Goal: Information Seeking & Learning: Learn about a topic

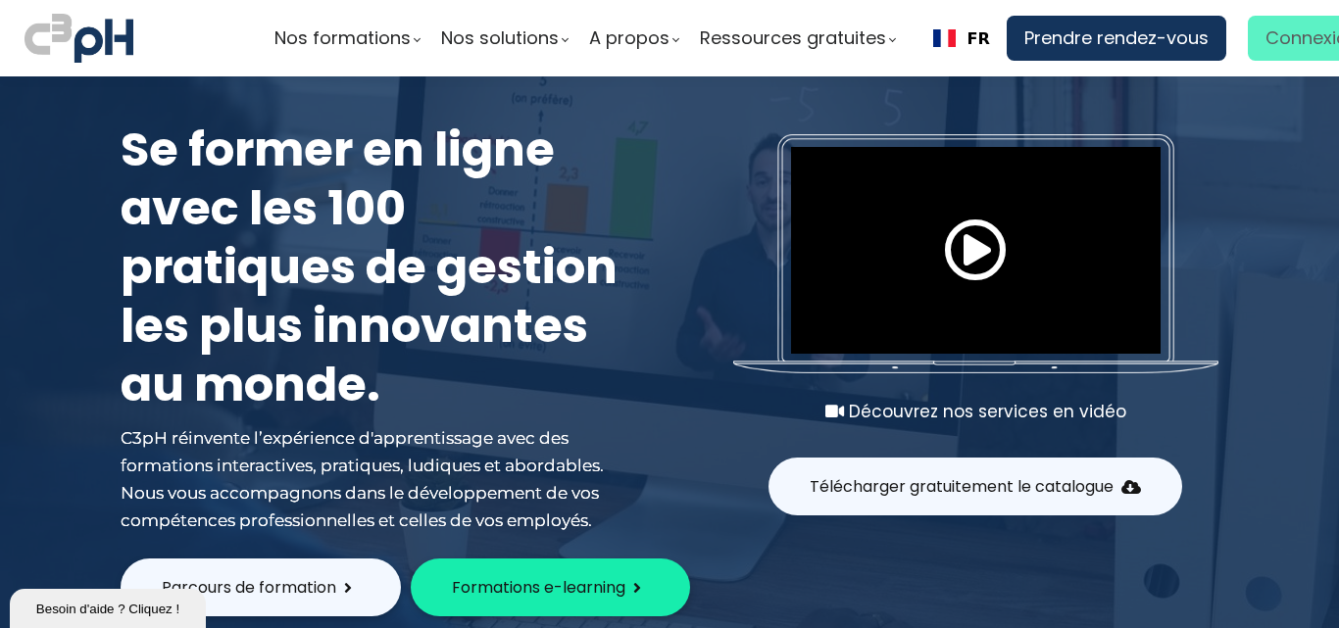
click at [1280, 37] on span "Connexion" at bounding box center [1311, 38] width 93 height 29
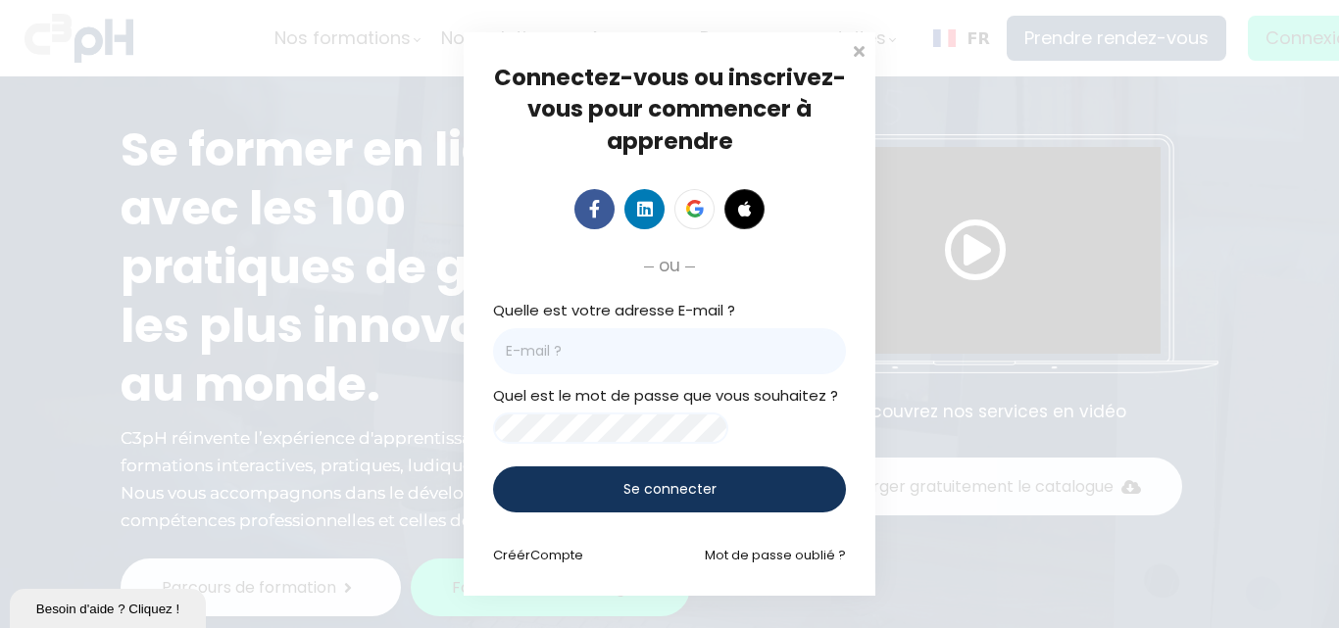
click at [577, 358] on input "email" at bounding box center [669, 351] width 353 height 46
paste input "[PERSON_NAME][EMAIL_ADDRESS][PERSON_NAME][DOMAIN_NAME]"
type input "[PERSON_NAME][EMAIL_ADDRESS][PERSON_NAME][DOMAIN_NAME]"
click at [645, 495] on span "Se connecter" at bounding box center [669, 489] width 93 height 21
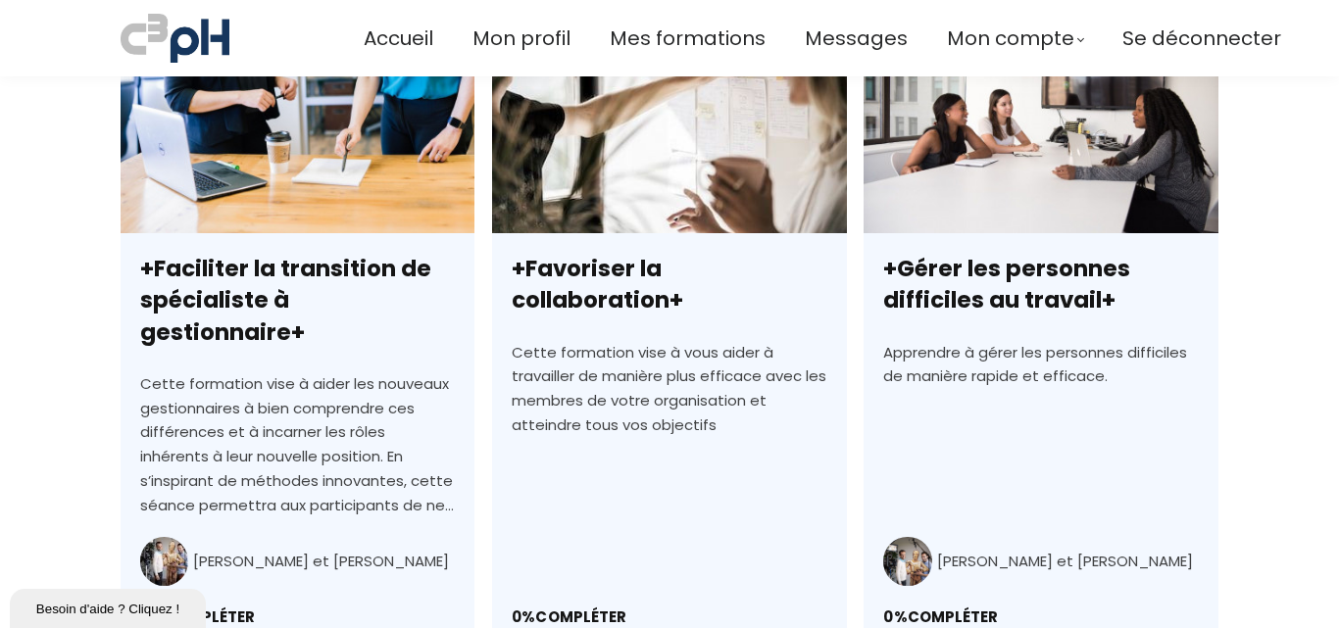
scroll to position [882, 0]
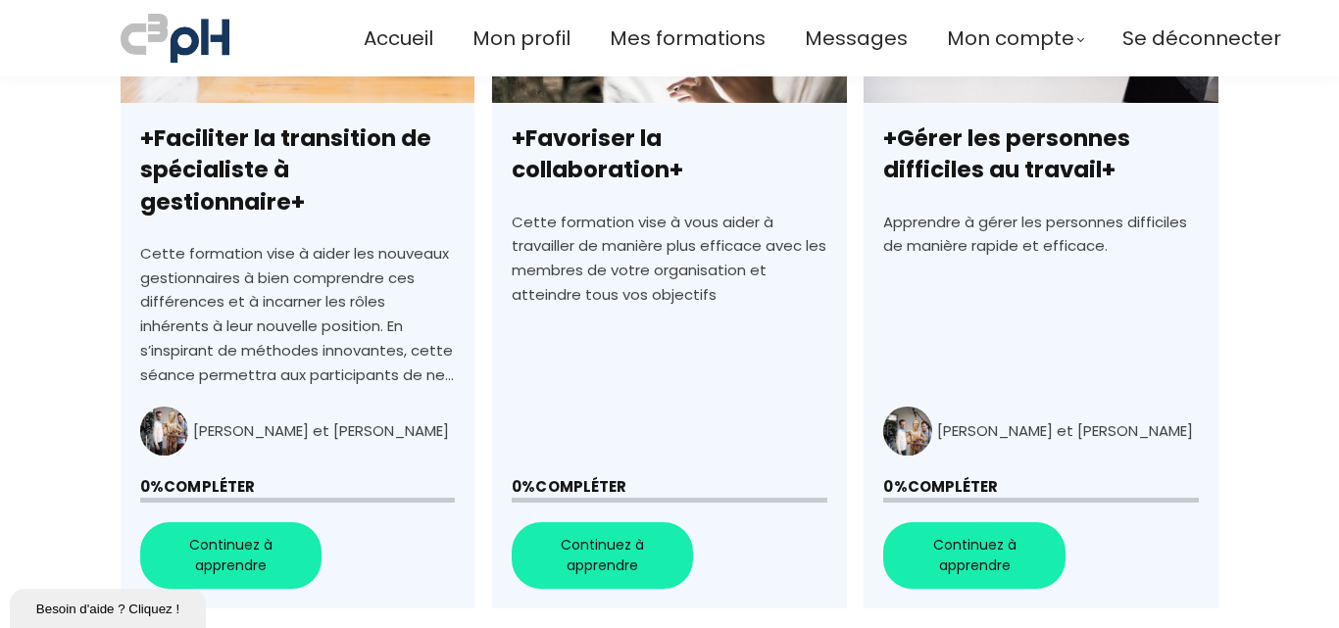
click at [264, 512] on link "+Faciliter la transition de spécialiste à gestionnaire+" at bounding box center [298, 256] width 354 height 705
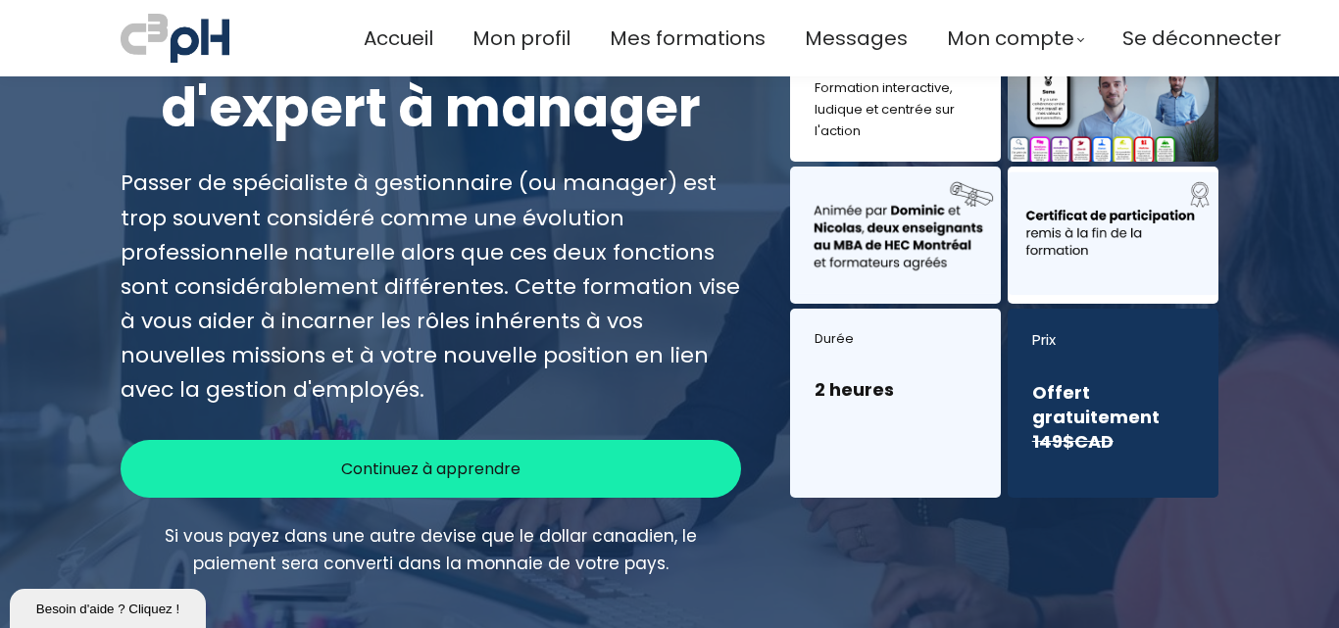
scroll to position [196, 0]
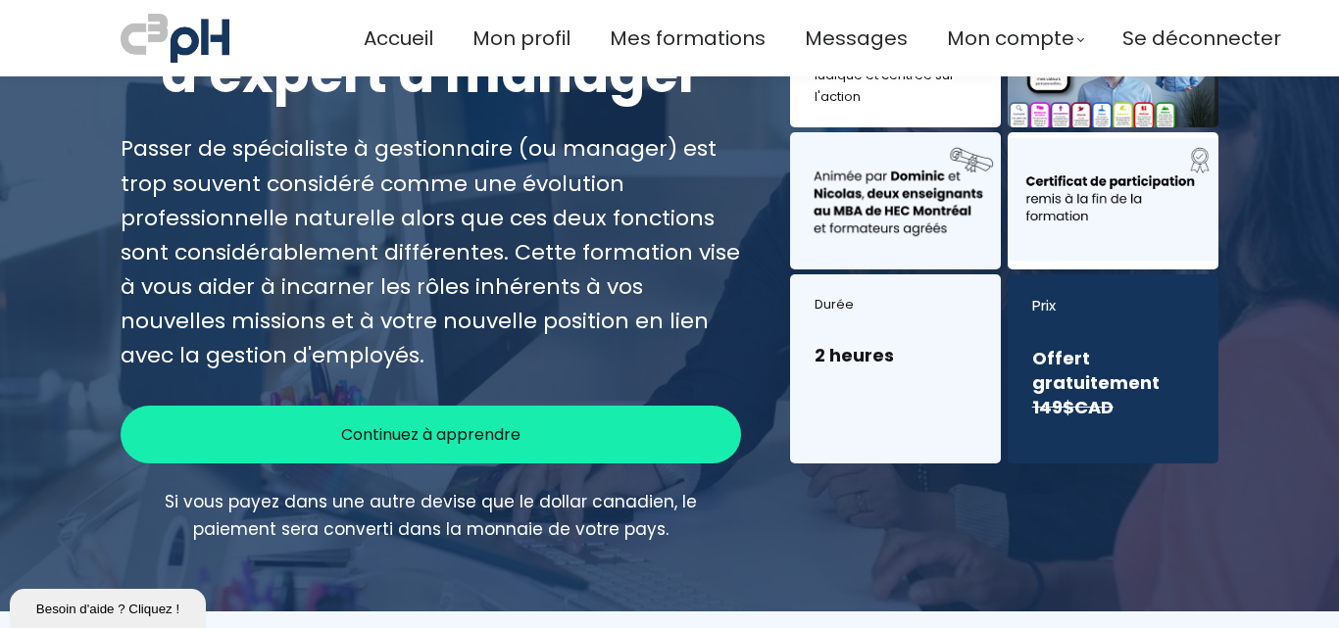
drag, startPoint x: 477, startPoint y: 437, endPoint x: 488, endPoint y: 442, distance: 11.8
click at [477, 439] on span "Continuez à apprendre" at bounding box center [430, 434] width 179 height 24
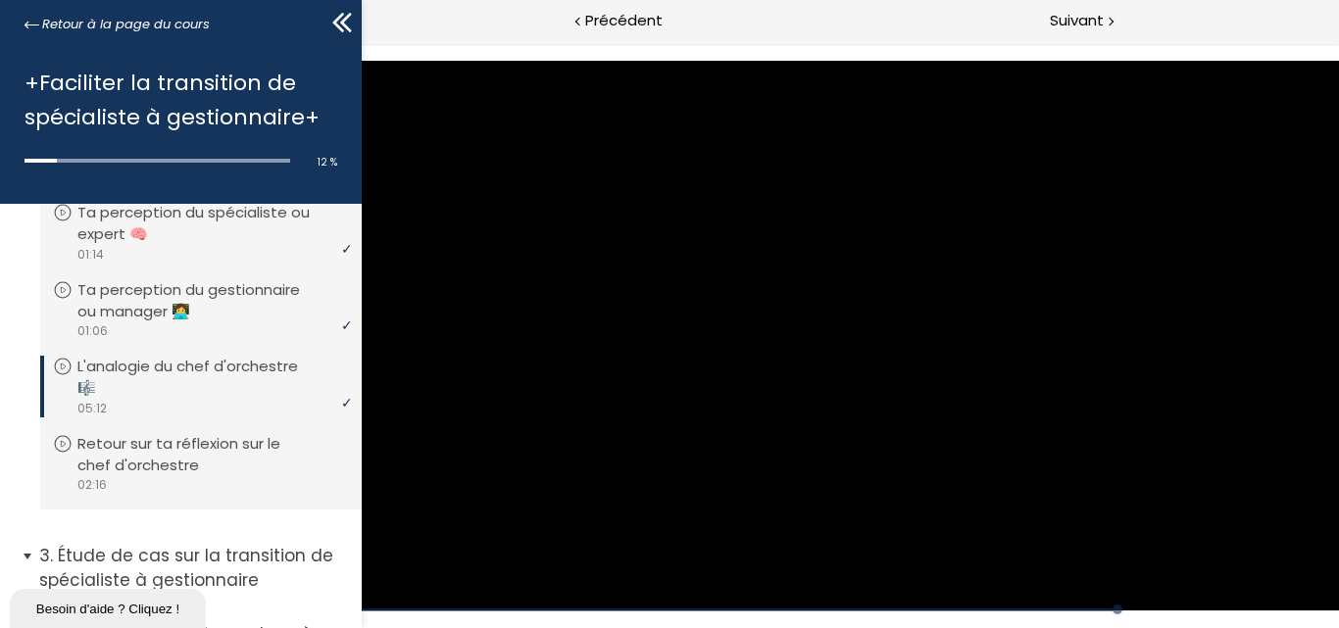
scroll to position [490, 0]
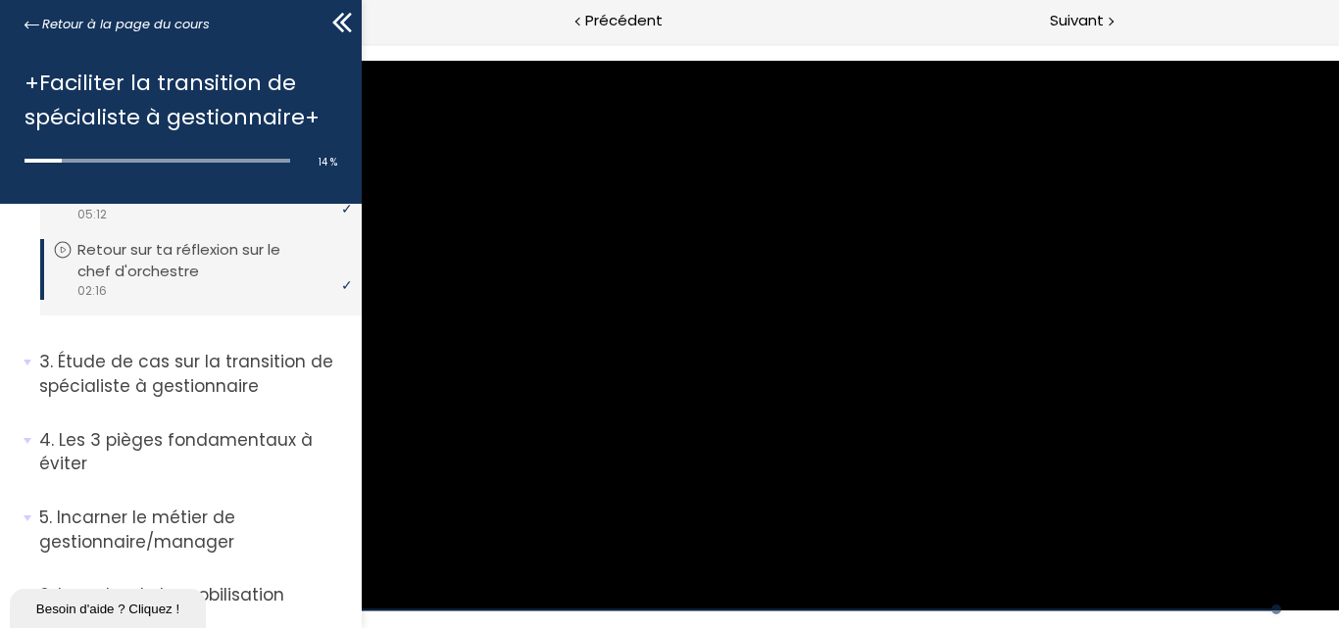
scroll to position [599, 0]
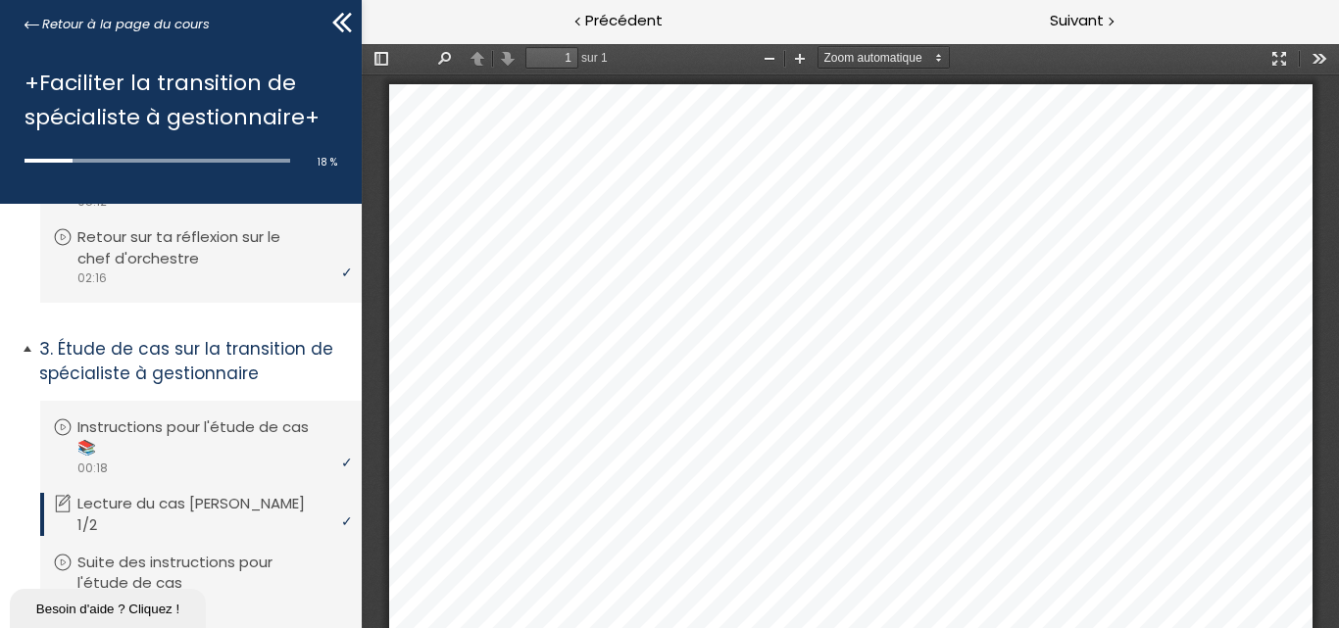
click at [151, 359] on p "Étude de cas sur la transition de spécialiste à gestionnaire" at bounding box center [193, 361] width 308 height 48
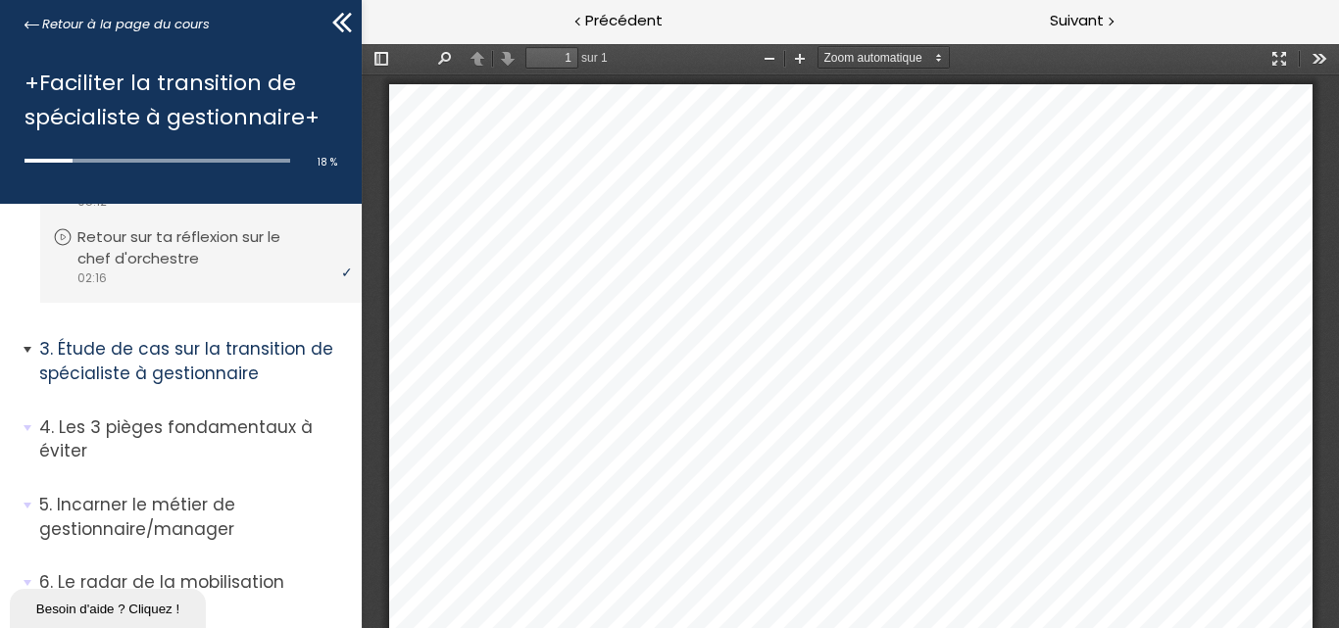
click at [145, 358] on p "Étude de cas sur la transition de spécialiste à gestionnaire" at bounding box center [193, 361] width 308 height 48
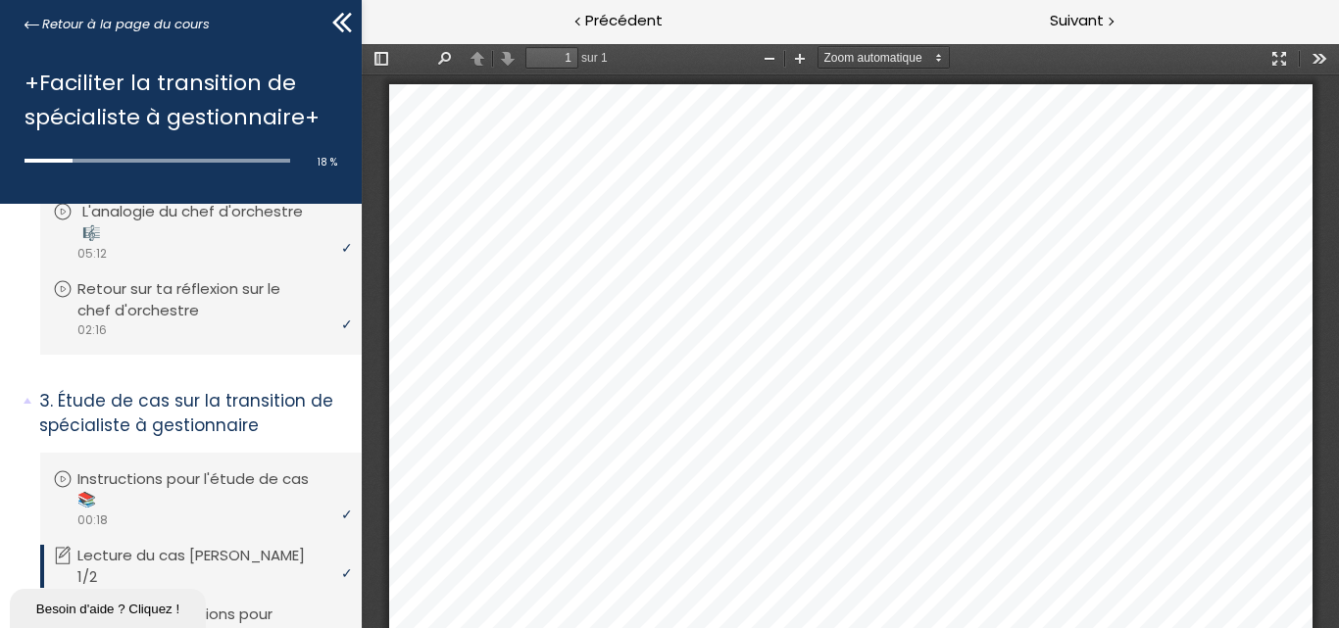
scroll to position [501, 0]
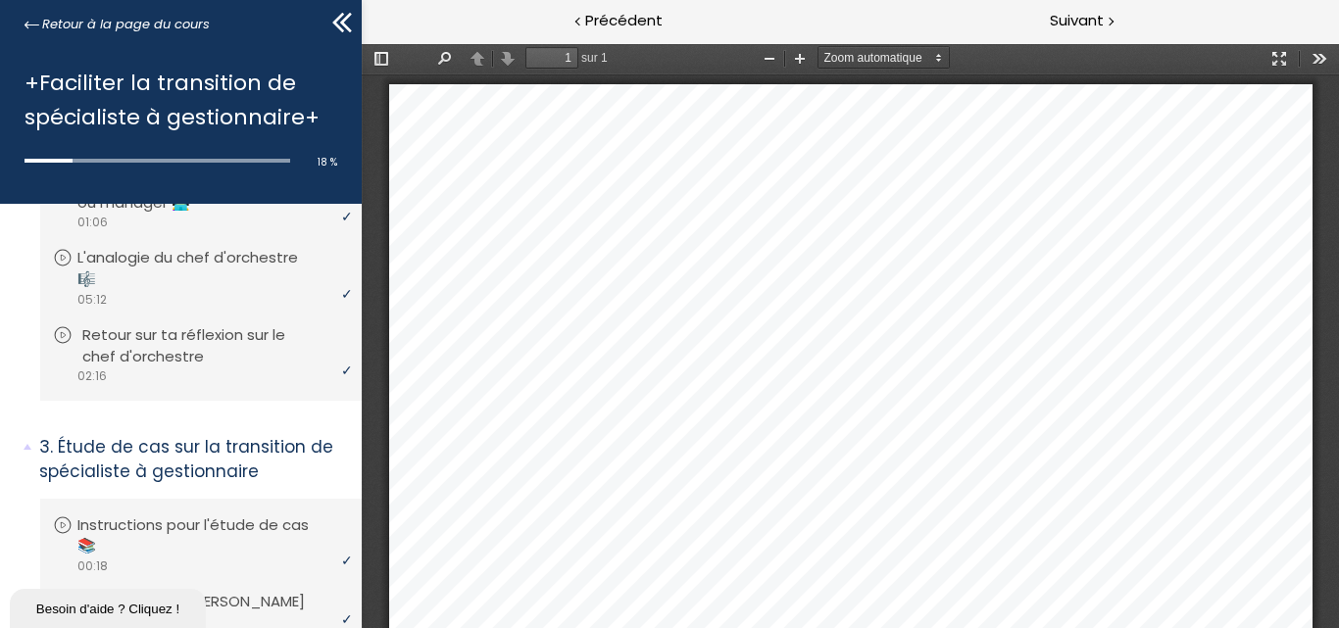
click at [175, 352] on p "Retour sur ta réflexion sur le chef d'orchestre" at bounding box center [215, 345] width 267 height 43
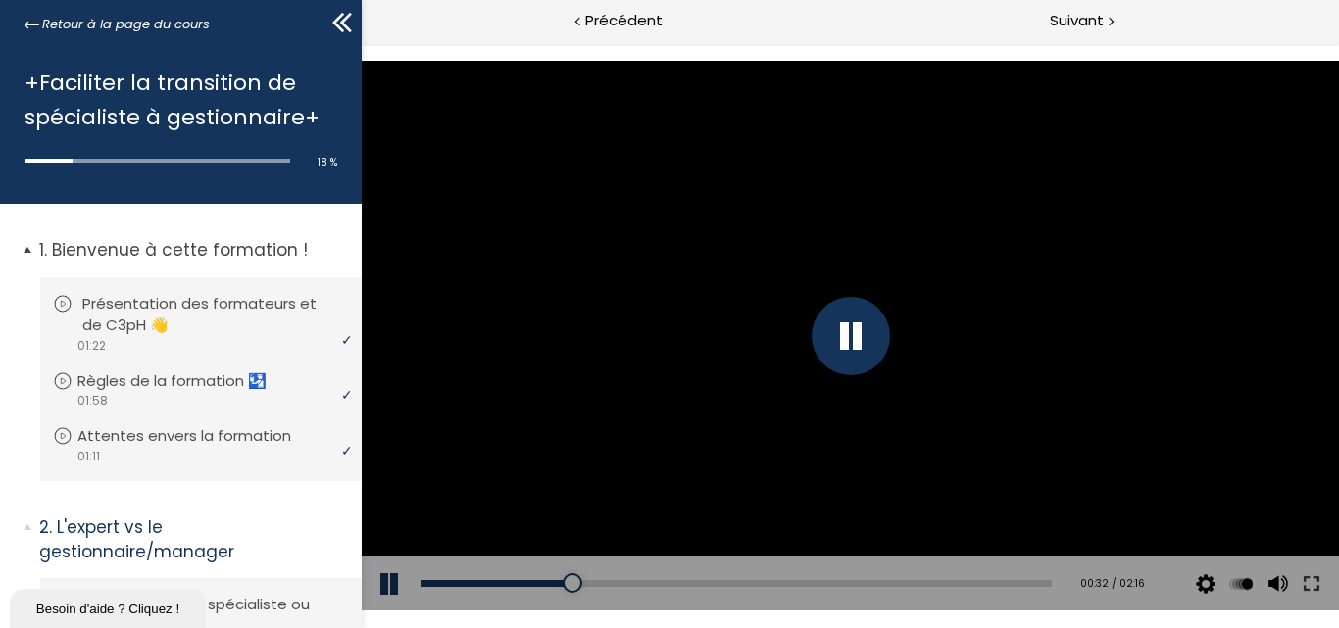
click at [231, 296] on p "Présentation des formateurs et de C3pH 👋" at bounding box center [215, 314] width 267 height 43
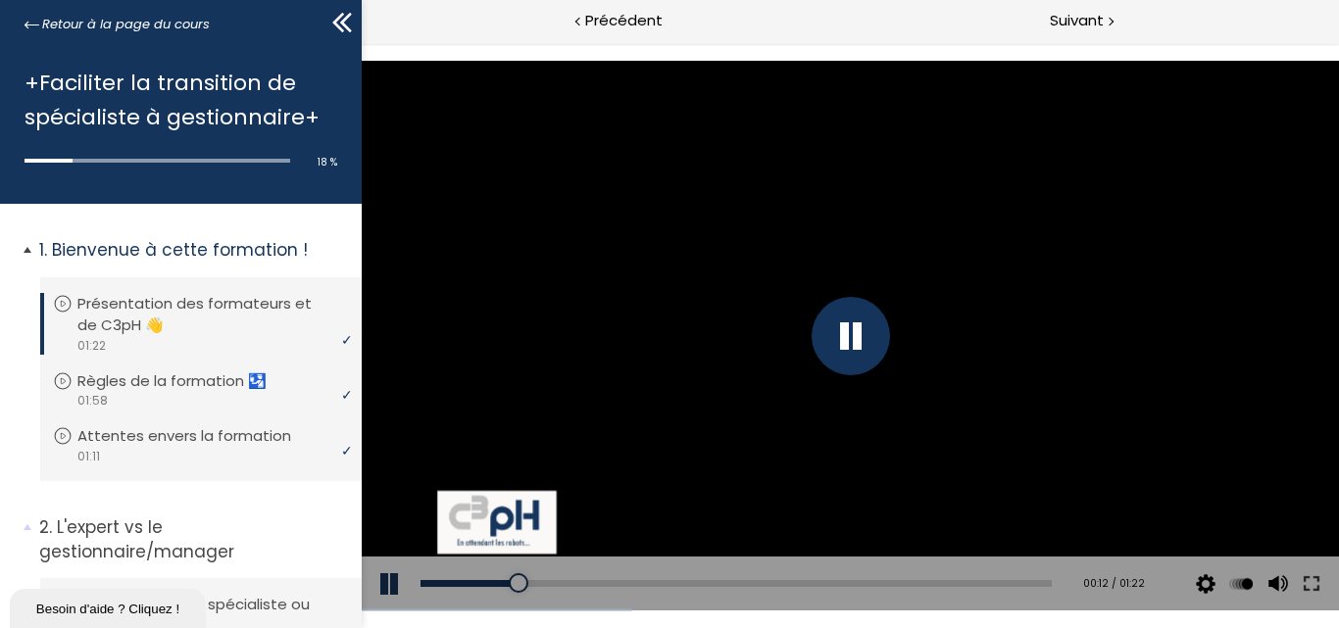
click at [156, 308] on p "Présentation des formateurs et de C3pH 👋" at bounding box center [210, 314] width 267 height 43
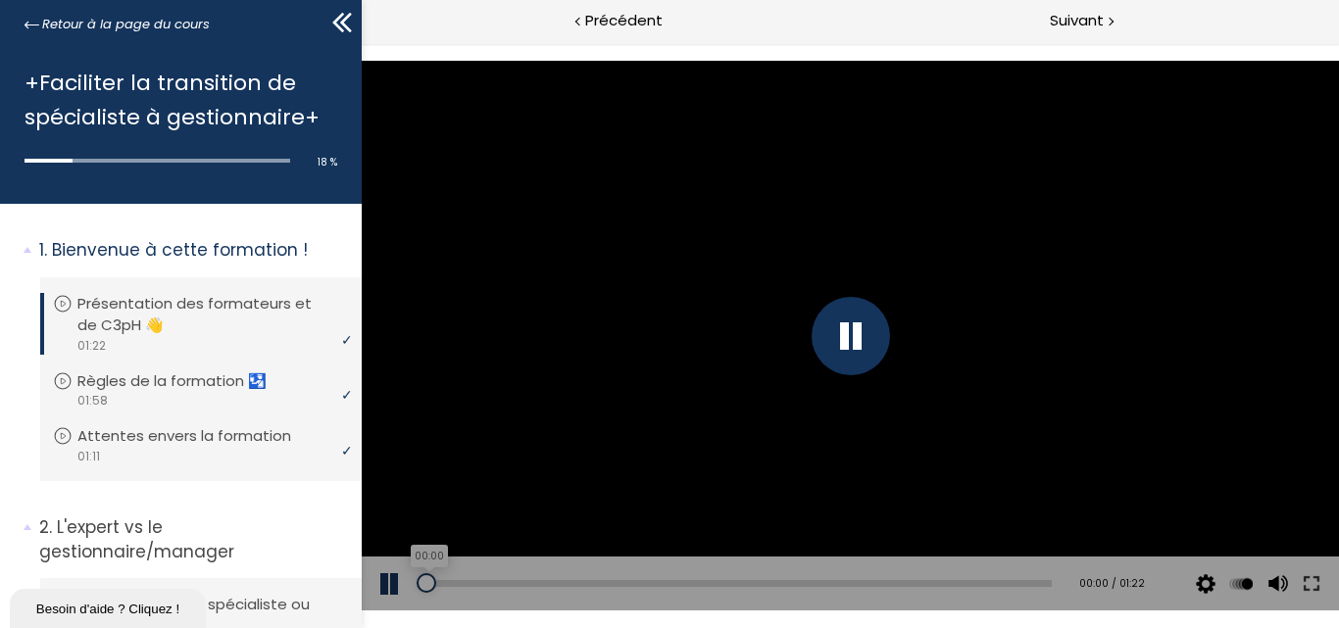
click at [425, 586] on div "00:00" at bounding box center [734, 583] width 631 height 7
click at [753, 584] on div "00:44" at bounding box center [734, 583] width 631 height 7
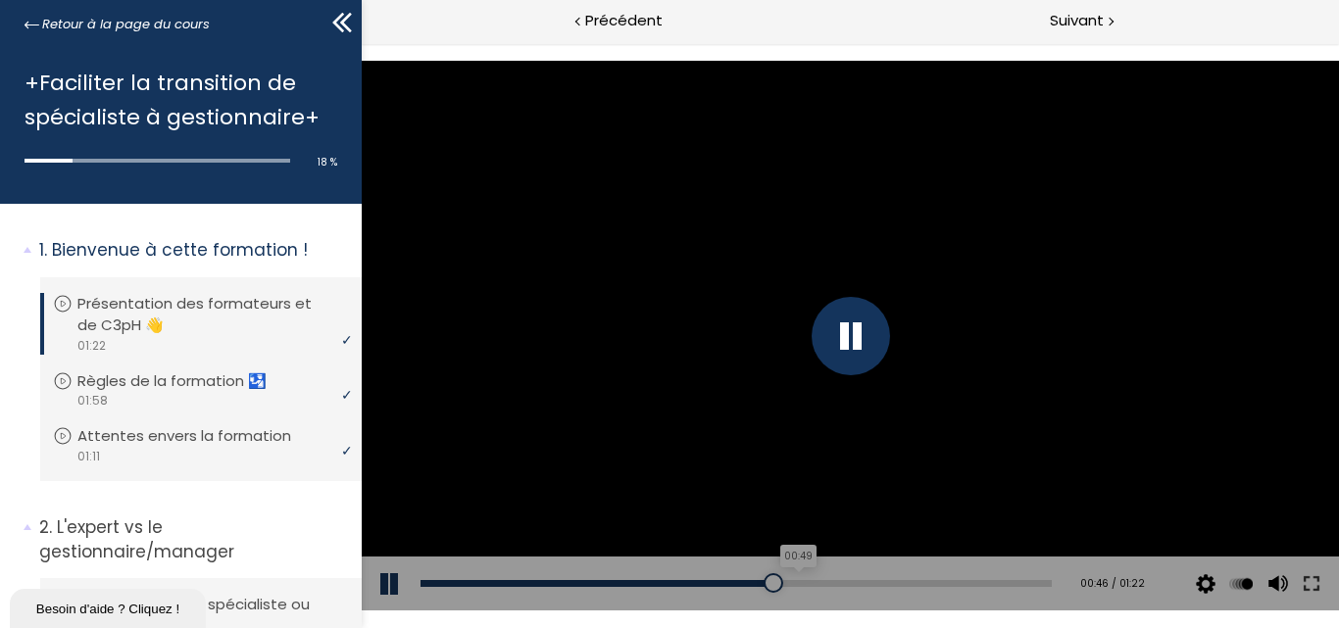
click at [786, 585] on div "00:49" at bounding box center [734, 583] width 631 height 7
click at [813, 583] on div "00:52" at bounding box center [734, 583] width 631 height 7
click at [839, 584] on div "00:55" at bounding box center [734, 583] width 631 height 7
click at [859, 585] on div "00:58" at bounding box center [734, 583] width 631 height 7
click at [881, 587] on div "01:01" at bounding box center [734, 583] width 631 height 7
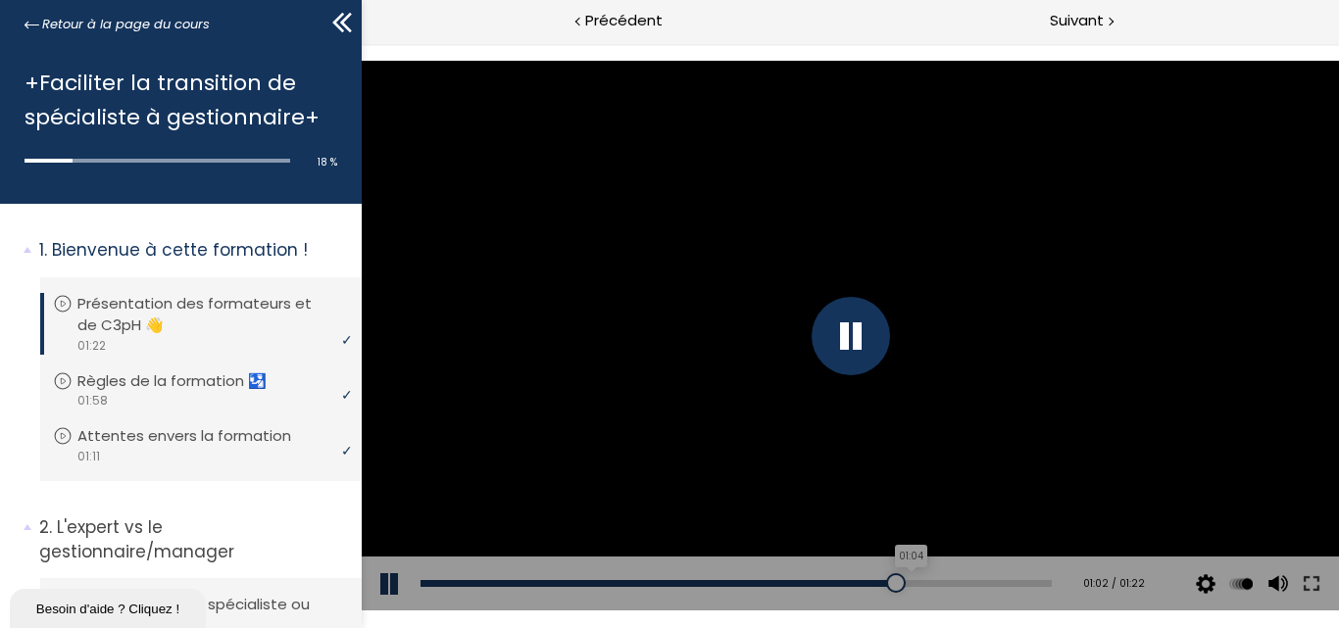
click at [900, 585] on div "01:04" at bounding box center [734, 583] width 631 height 7
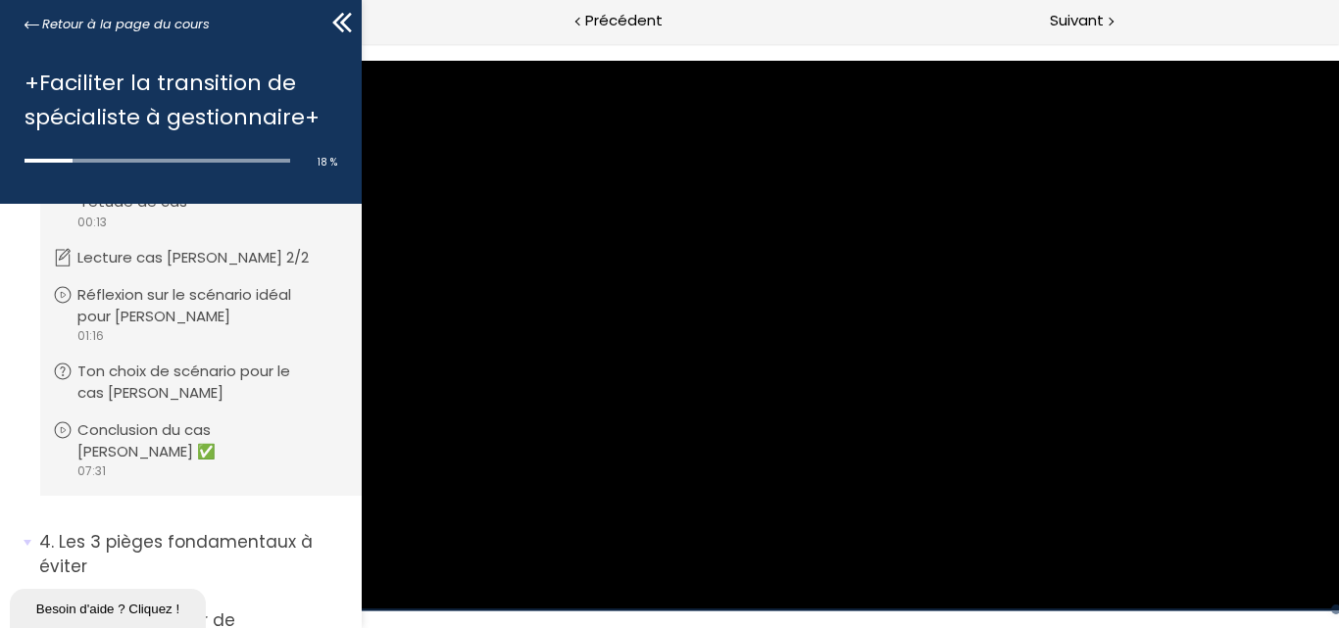
scroll to position [1078, 0]
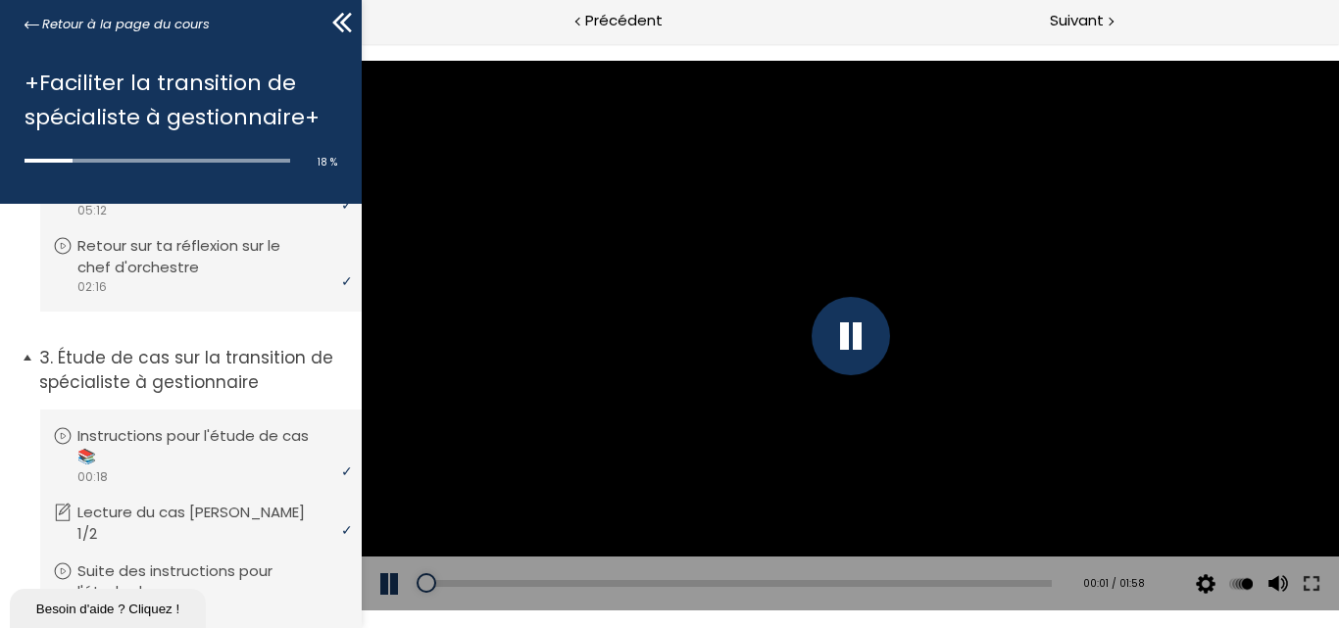
scroll to position [588, 0]
click at [210, 366] on p "Étude de cas sur la transition de spécialiste à gestionnaire" at bounding box center [193, 372] width 308 height 48
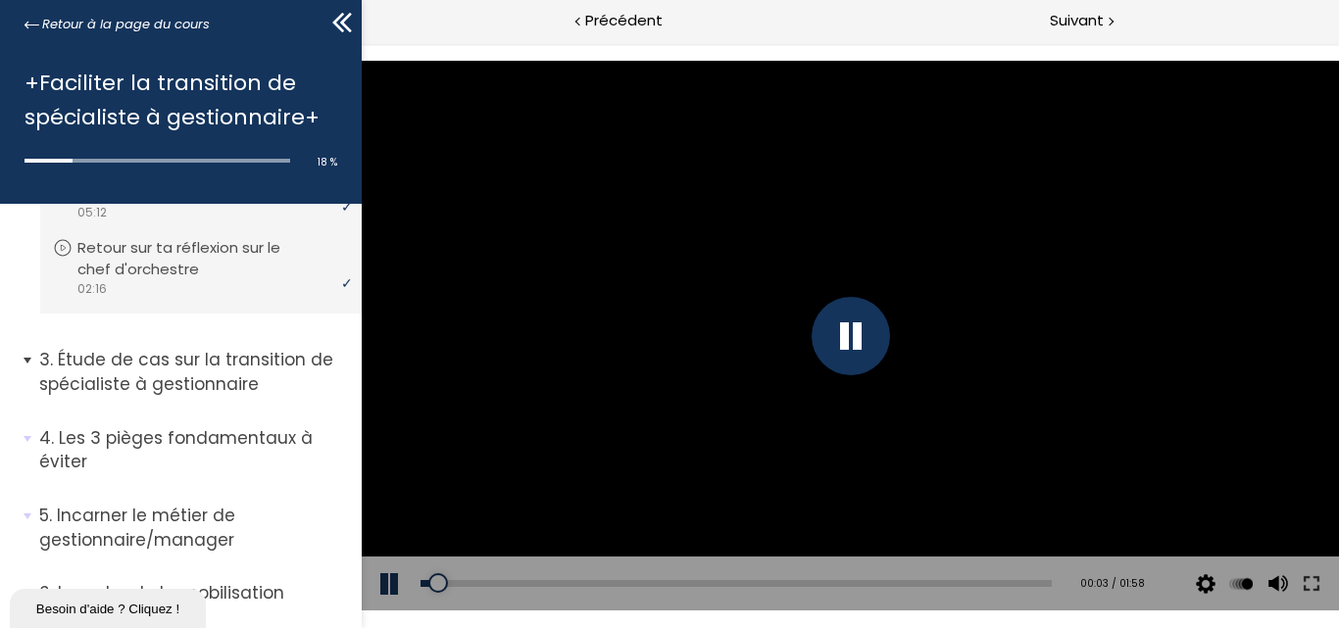
click at [130, 359] on p "Étude de cas sur la transition de spécialiste à gestionnaire" at bounding box center [193, 372] width 308 height 48
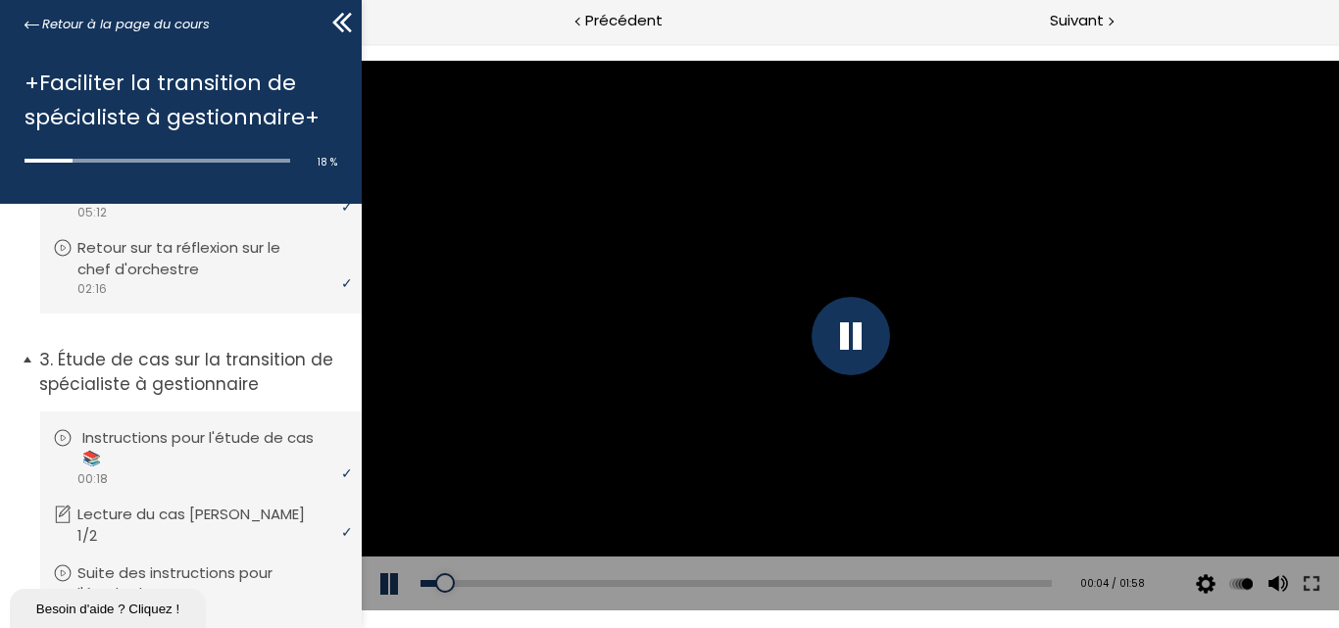
scroll to position [686, 0]
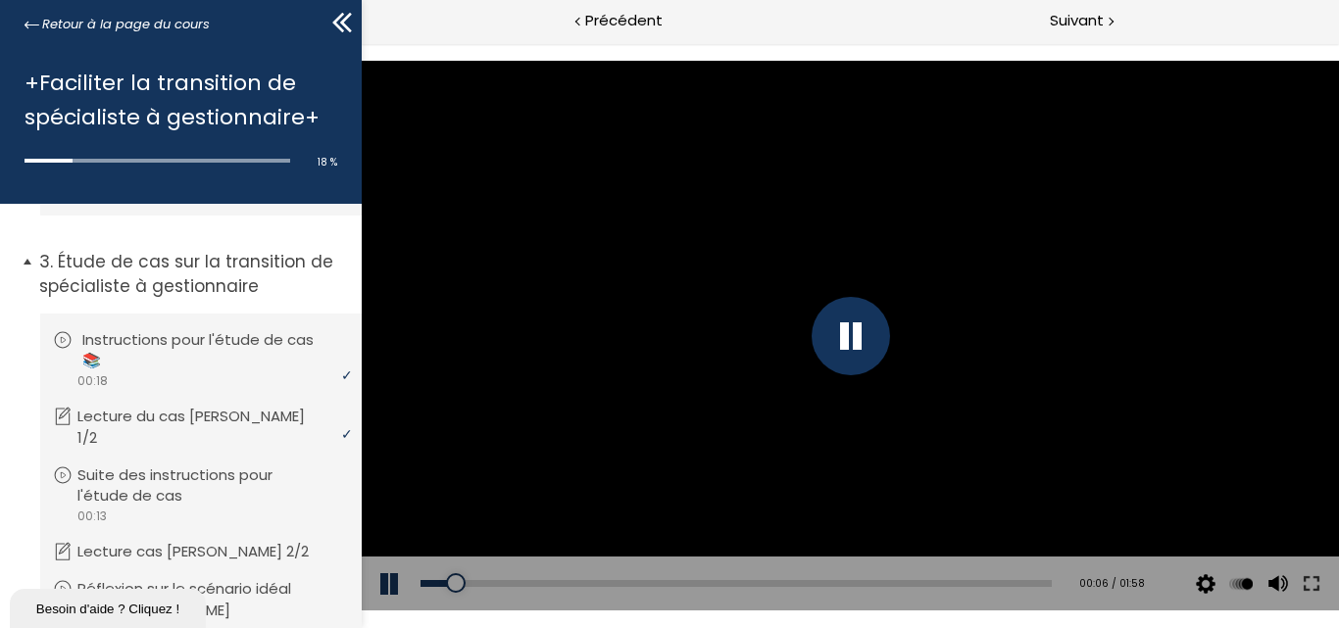
click at [232, 338] on p "Instructions pour l'étude de cas 📚" at bounding box center [215, 350] width 267 height 43
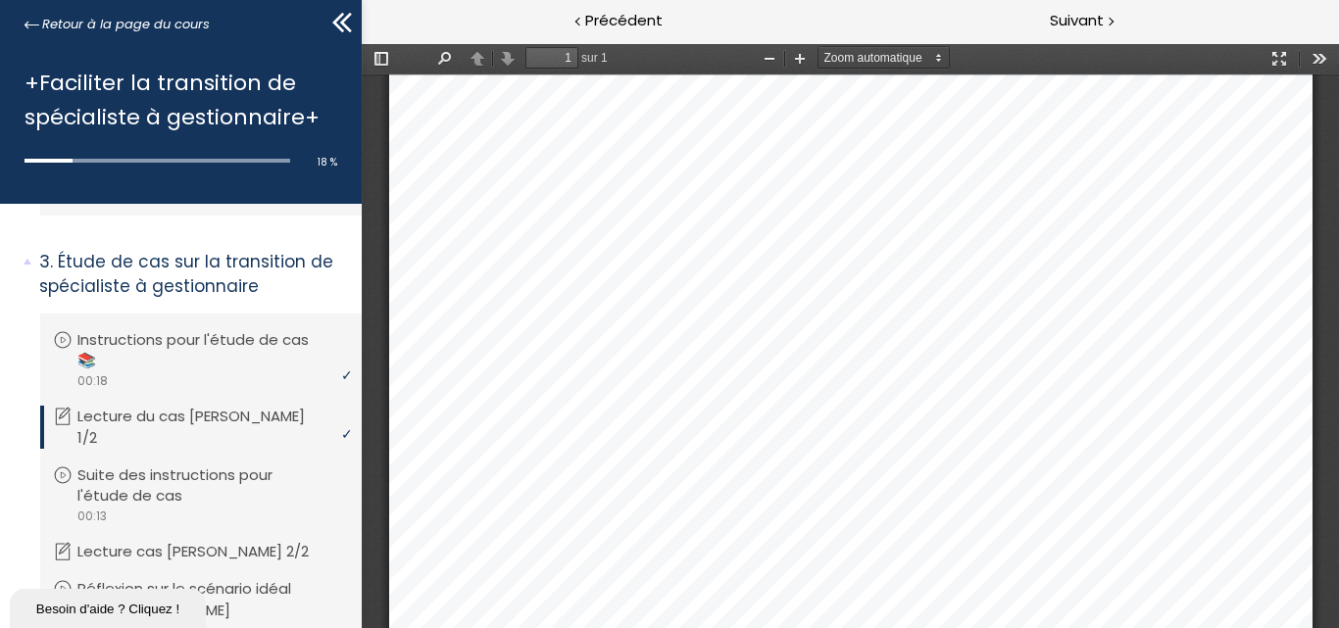
scroll to position [770, 0]
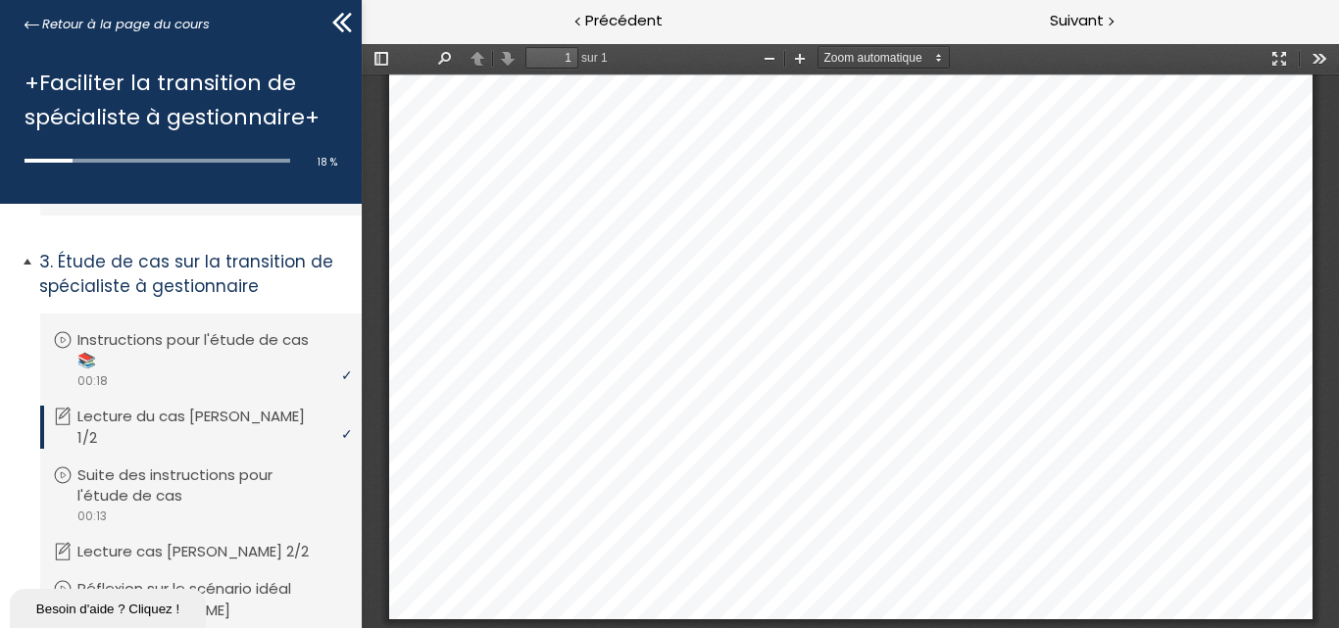
click at [180, 415] on p "Lecture du cas Jean 1/2" at bounding box center [210, 427] width 267 height 43
click at [145, 417] on p "Lecture du cas Jean 1/2" at bounding box center [210, 427] width 267 height 43
click at [153, 464] on p "Suite des instructions pour l'étude de cas" at bounding box center [215, 485] width 267 height 43
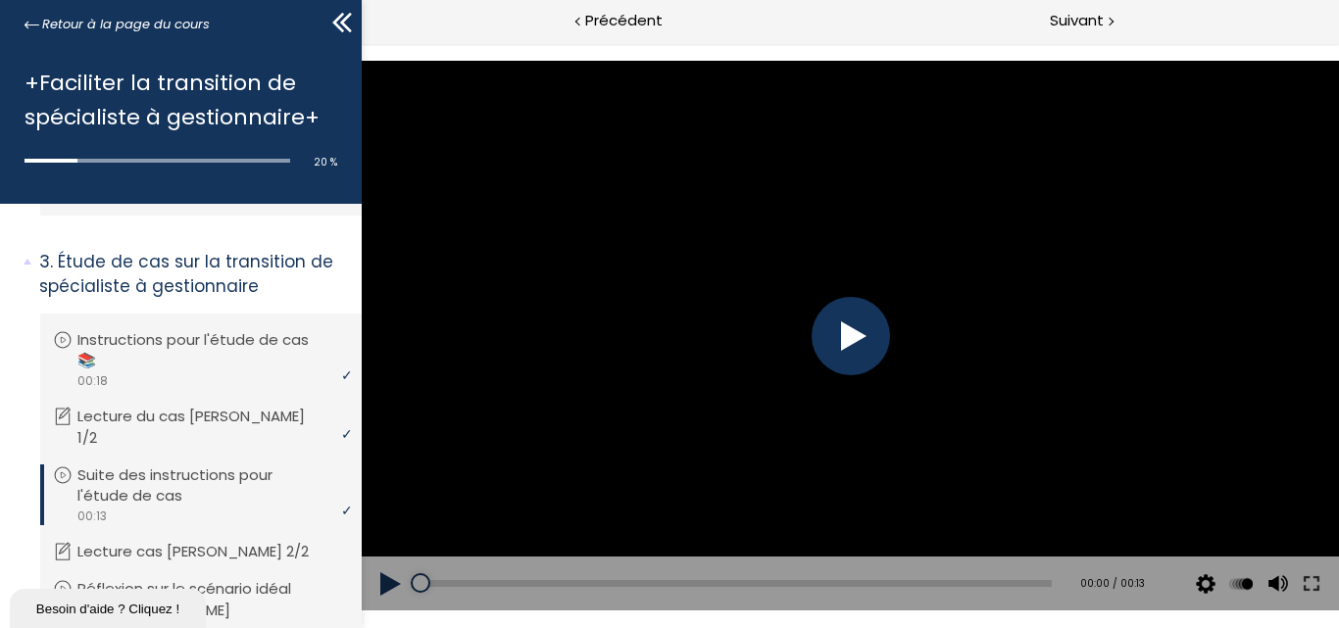
click at [848, 335] on div at bounding box center [849, 336] width 78 height 78
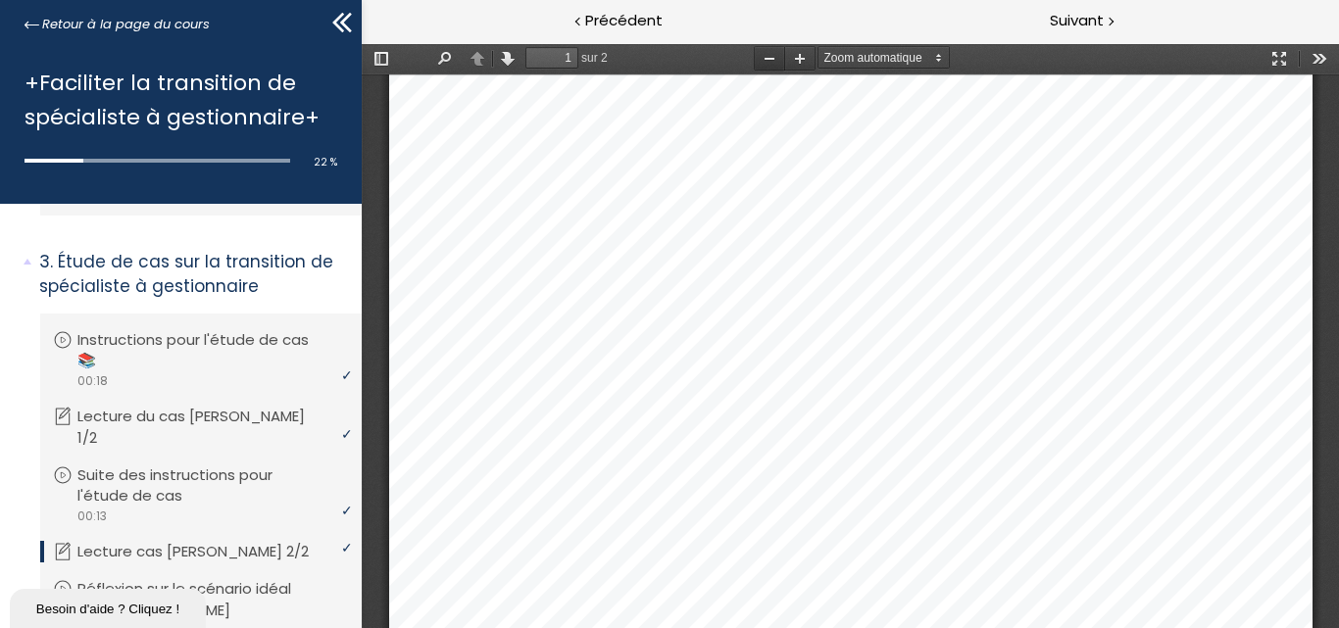
scroll to position [696, 0]
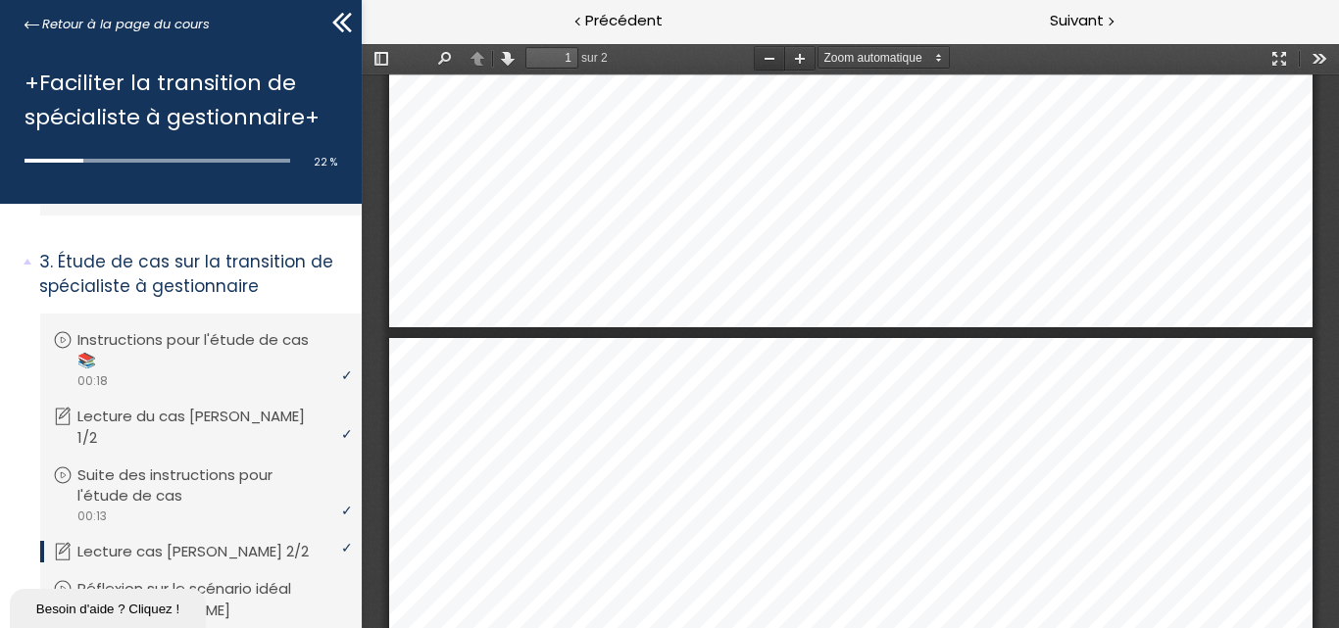
type input "2"
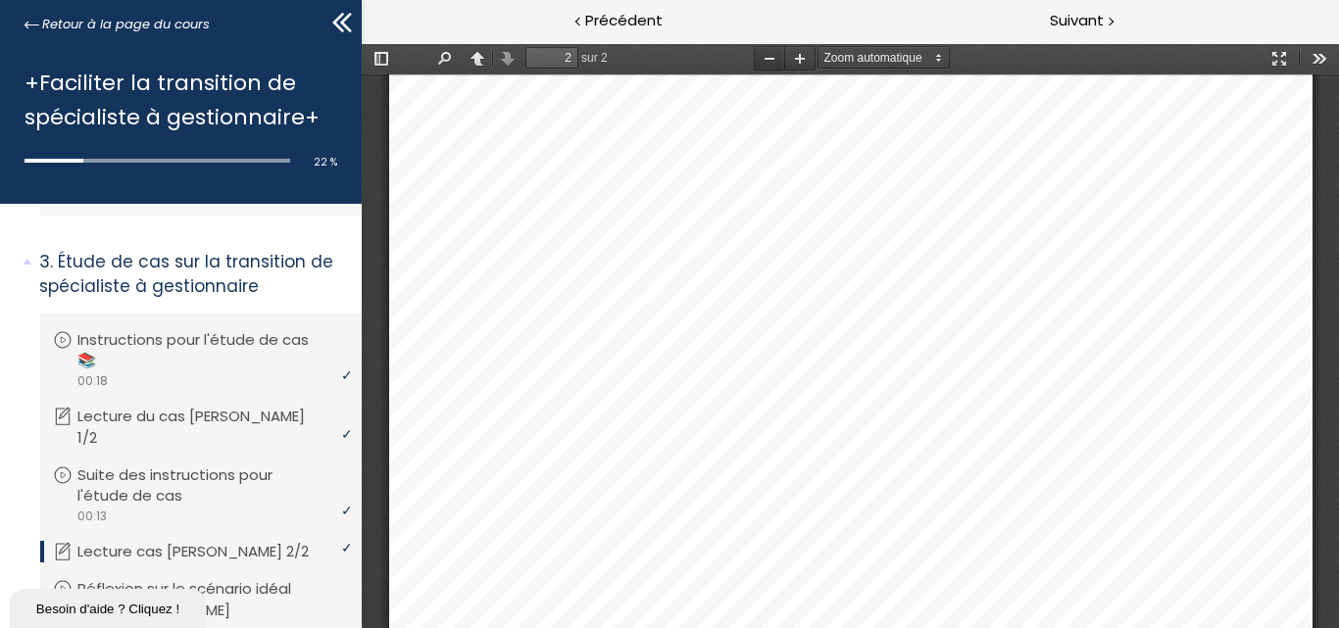
scroll to position [2086, 0]
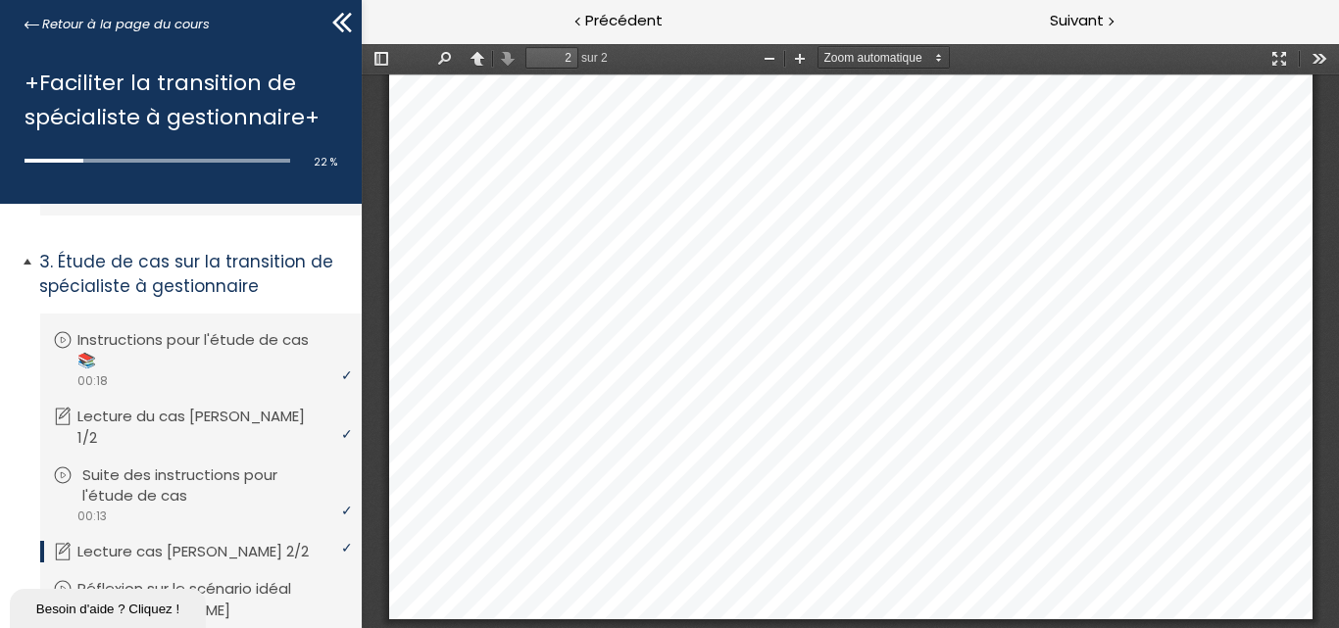
click at [180, 464] on p "Suite des instructions pour l'étude de cas" at bounding box center [215, 485] width 267 height 43
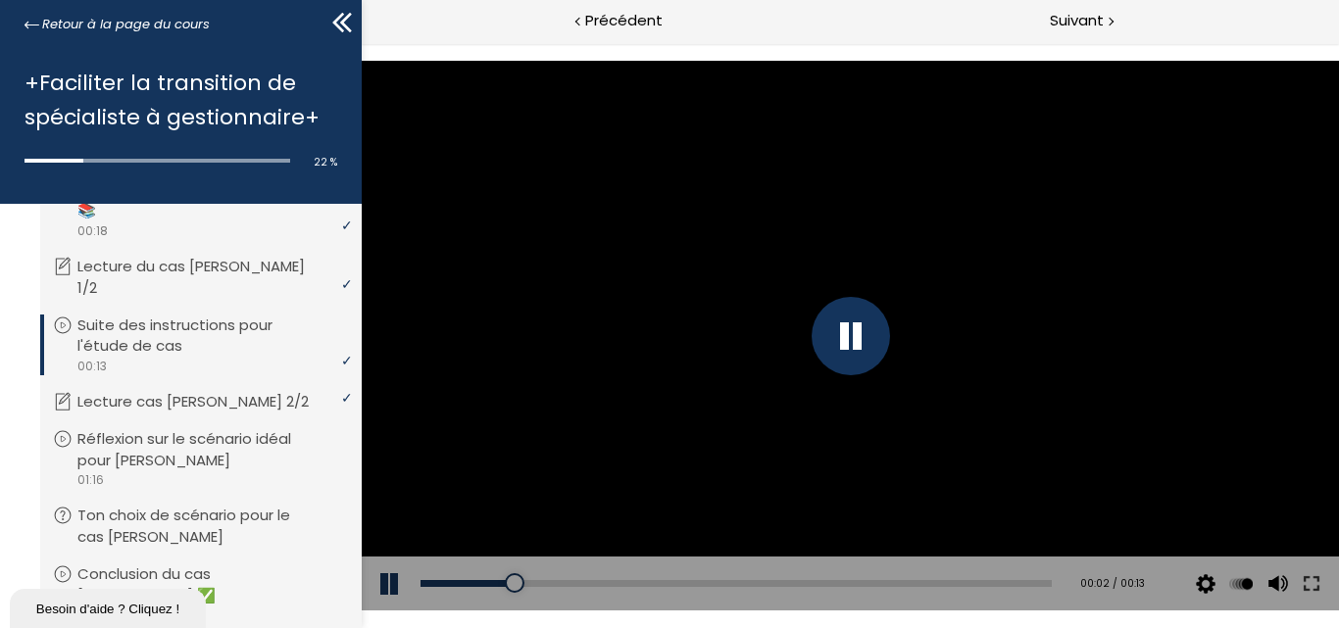
scroll to position [882, 0]
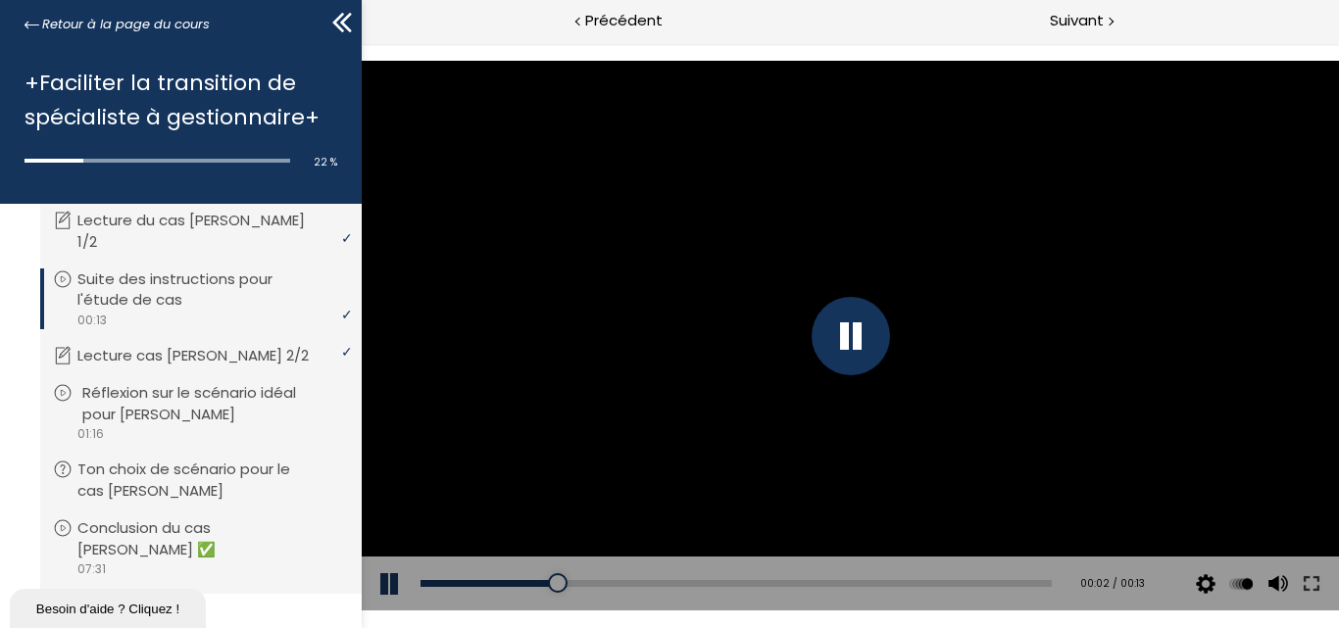
click at [108, 382] on p "Réflexion sur le scénario idéal pour Jean ➡️" at bounding box center [215, 403] width 267 height 43
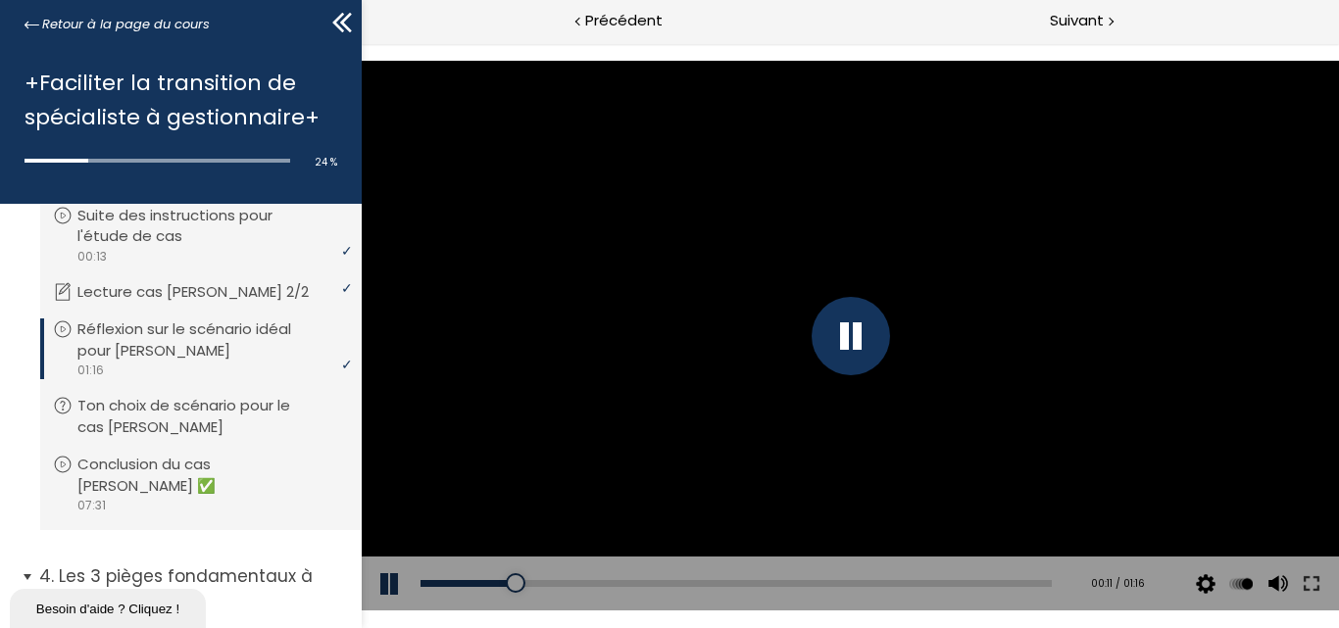
scroll to position [980, 0]
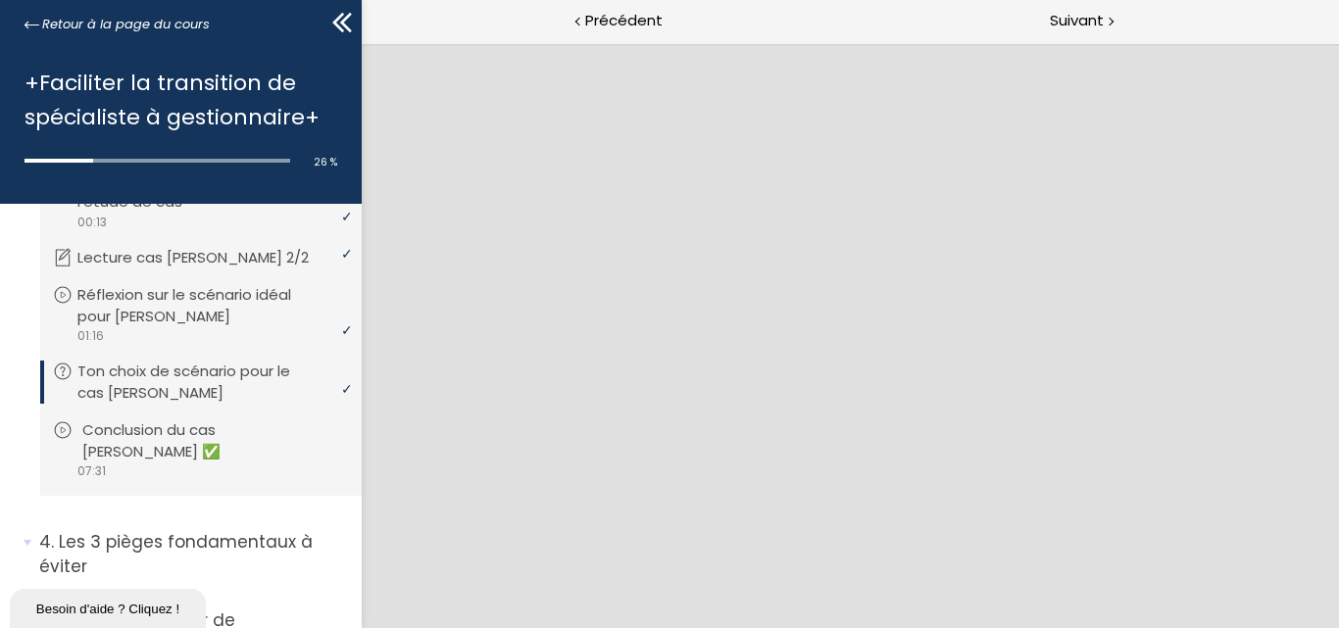
click at [165, 419] on p "Conclusion du cas Jean ✅" at bounding box center [215, 440] width 267 height 43
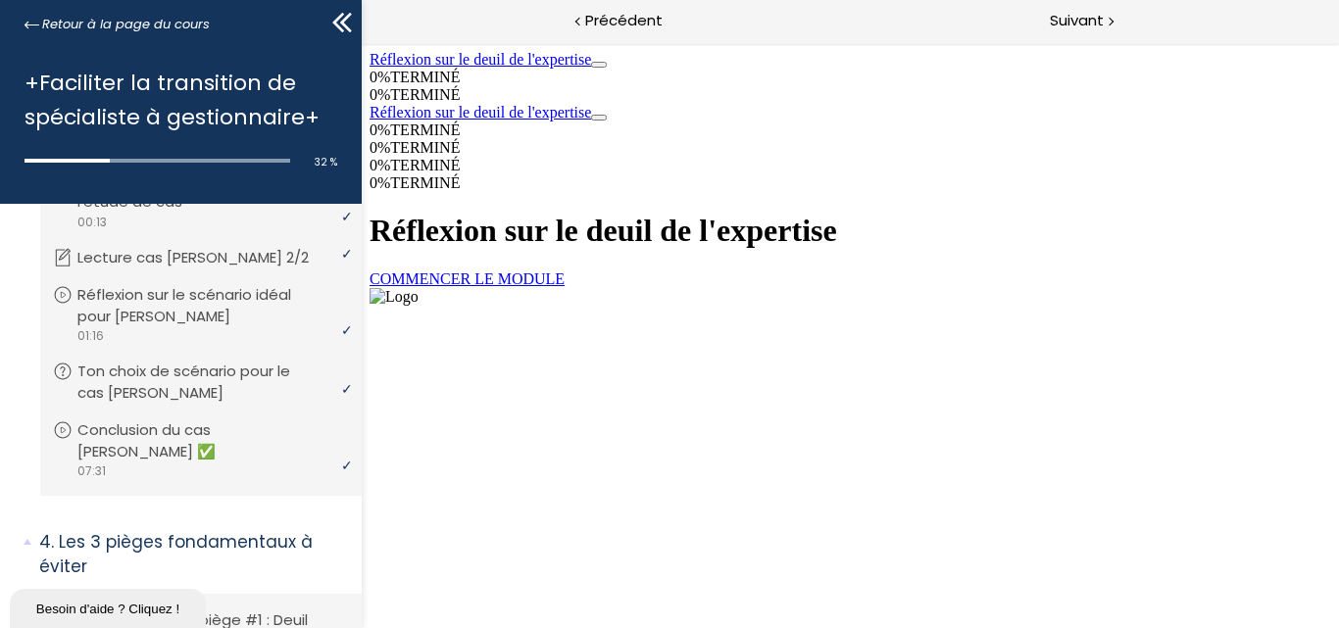
drag, startPoint x: 701, startPoint y: 532, endPoint x: 997, endPoint y: 666, distance: 325.0
click at [997, 314] on html "Réflexion sur le deuil de l'expertise 0 % TERMINÉ 0 % TERMINÉ Réflexion sur le …" at bounding box center [849, 178] width 977 height 270
